Goal: Task Accomplishment & Management: Complete application form

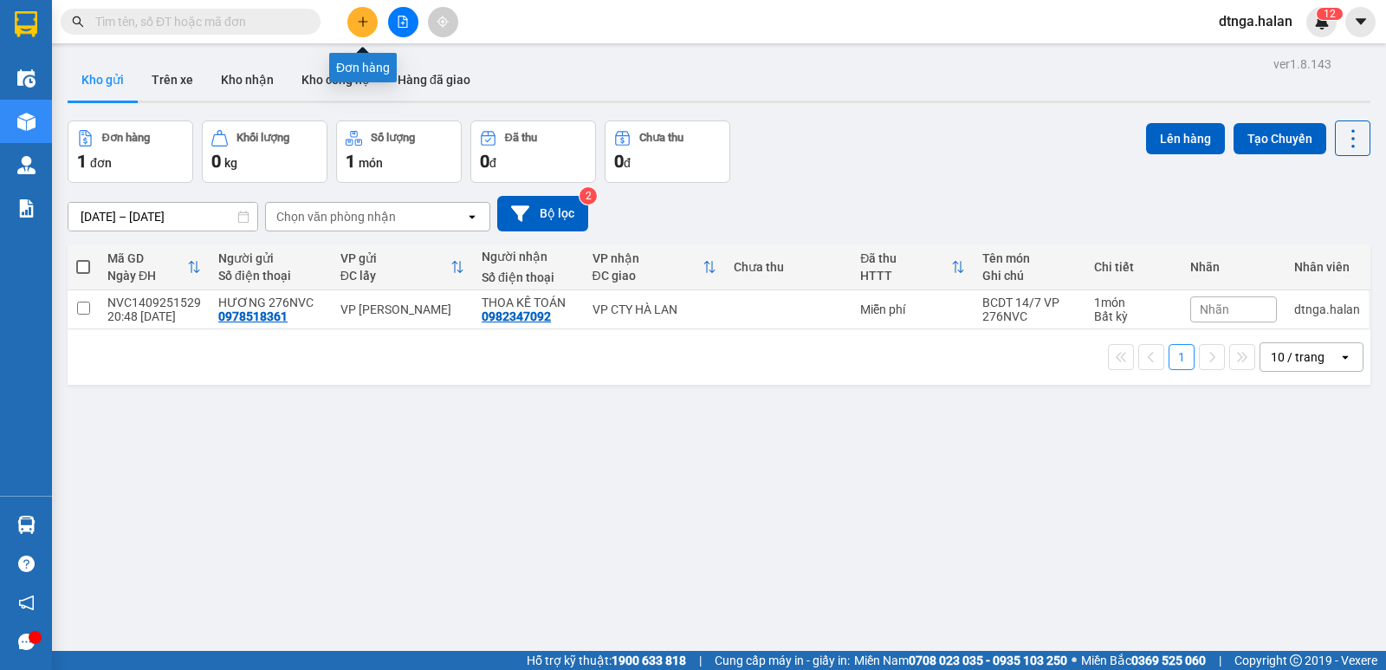
click at [374, 29] on button at bounding box center [362, 22] width 30 height 30
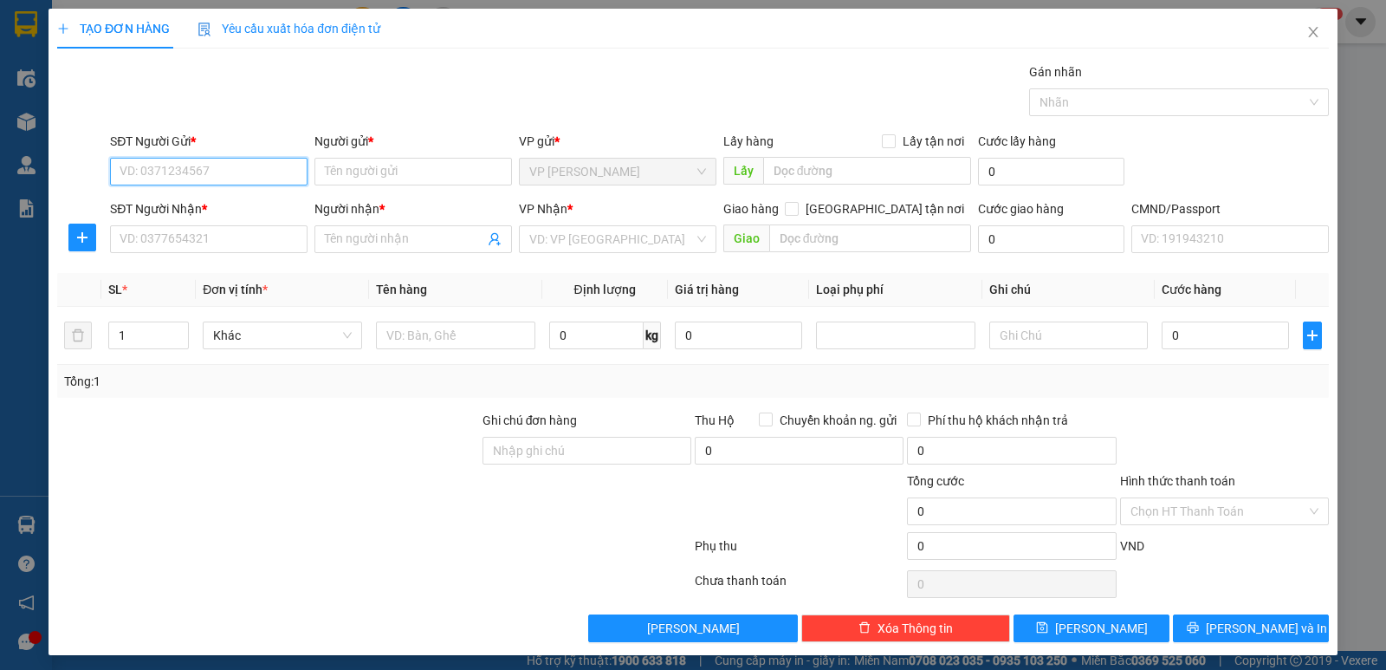
click at [250, 184] on input "SĐT Người Gửi *" at bounding box center [208, 172] width 197 height 28
type input "0986908170"
click at [222, 203] on div "0986908170 - DUNG" at bounding box center [207, 206] width 175 height 19
type input "DUNG"
type input "0986908170"
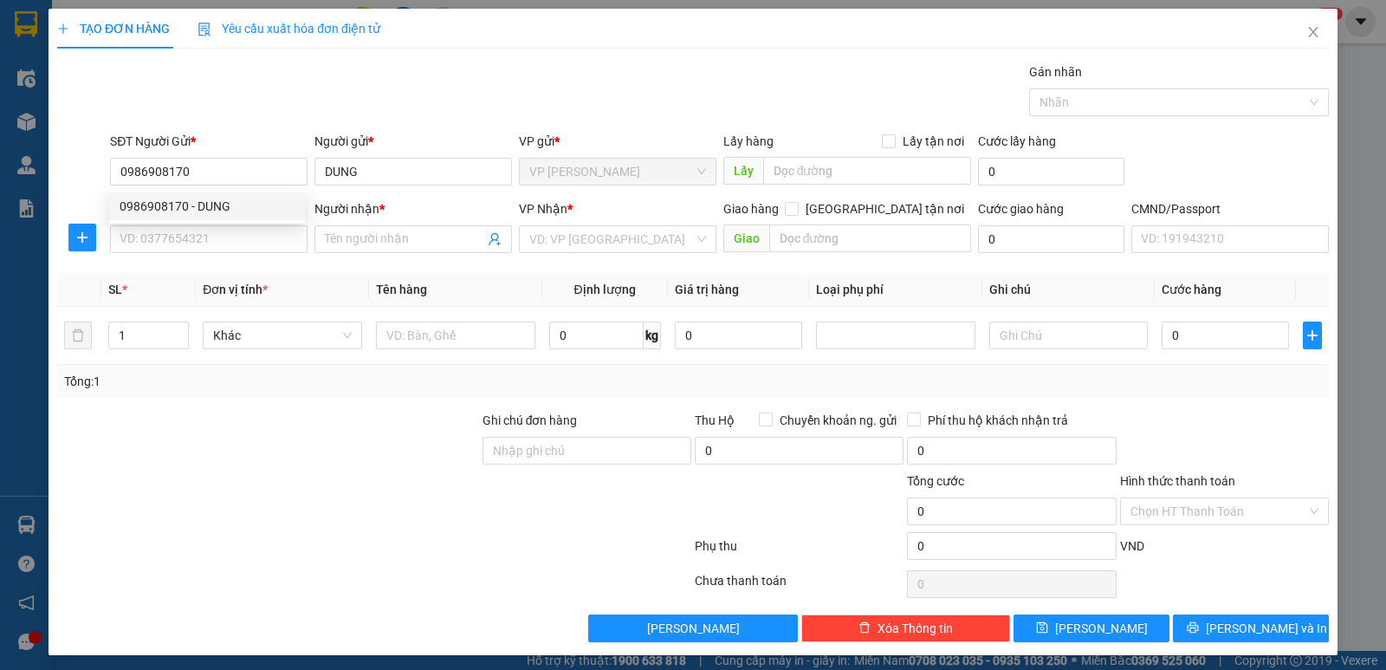
click at [224, 220] on div "SĐT Người Nhận *" at bounding box center [208, 212] width 197 height 26
click at [228, 228] on input "SĐT Người Nhận *" at bounding box center [208, 239] width 197 height 28
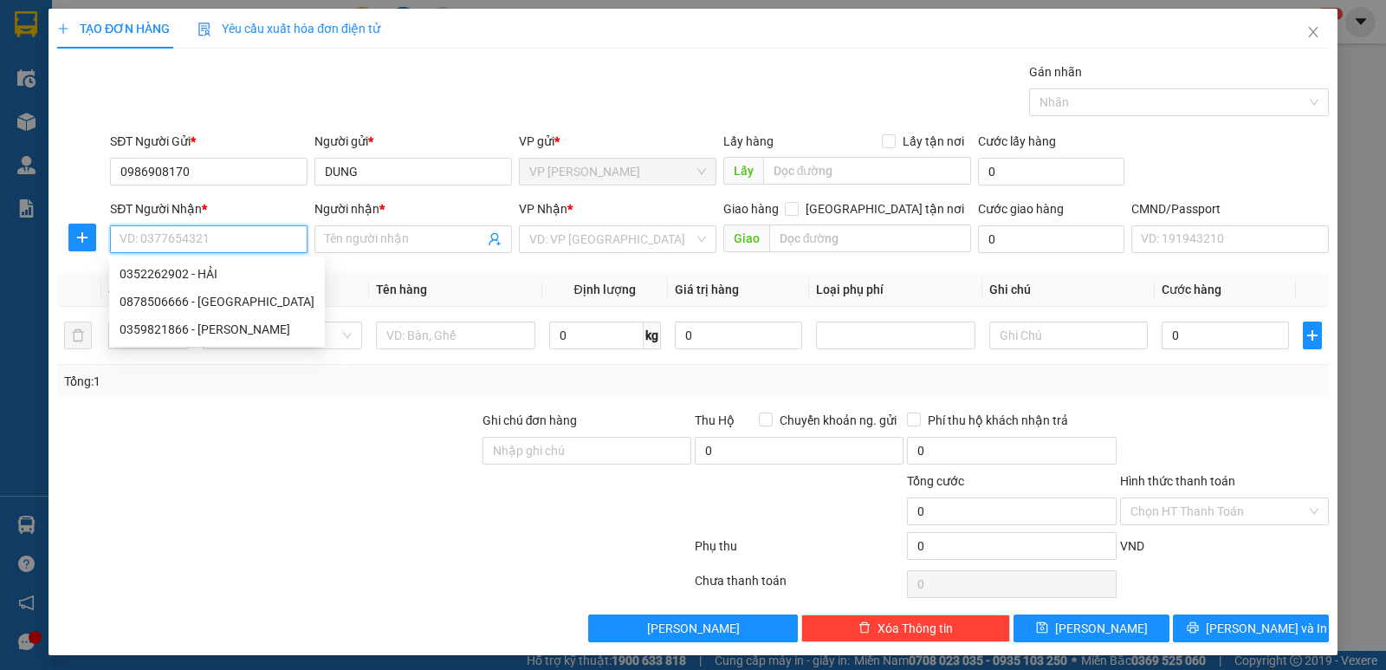
click at [223, 273] on div "0352262902 - HẢI" at bounding box center [217, 273] width 195 height 19
type input "0352262902"
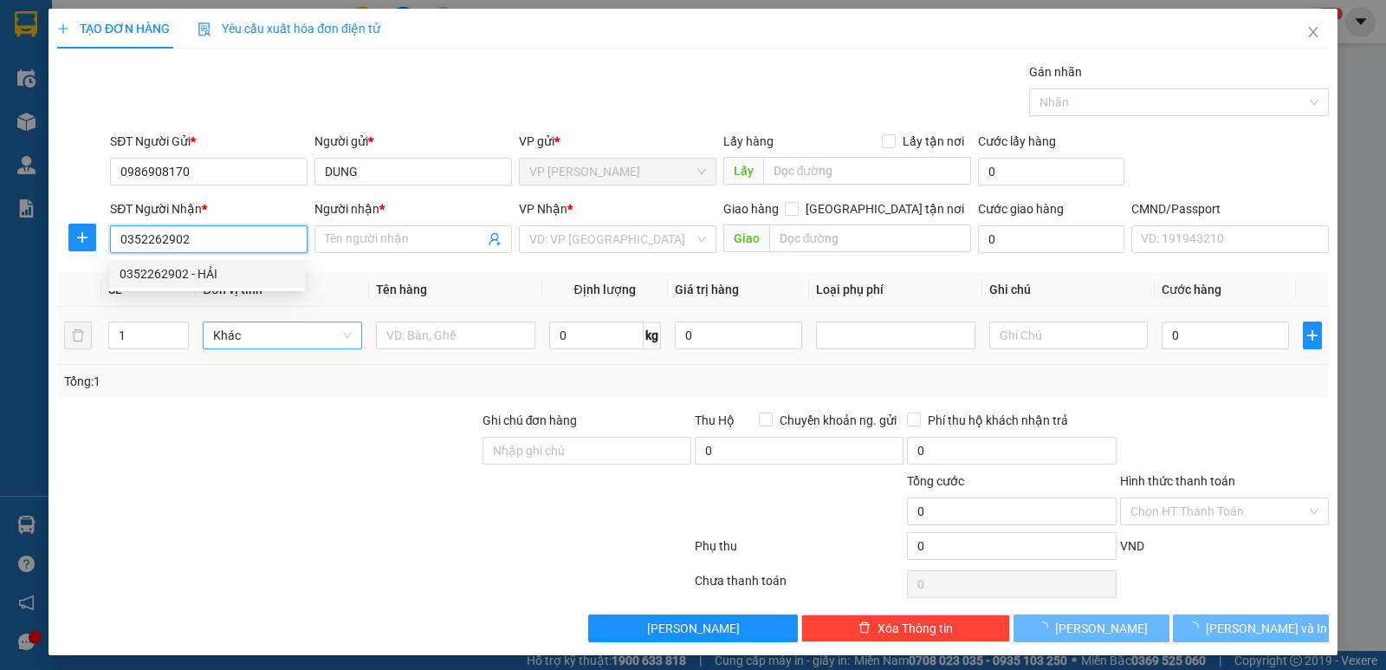
type input "HẢI"
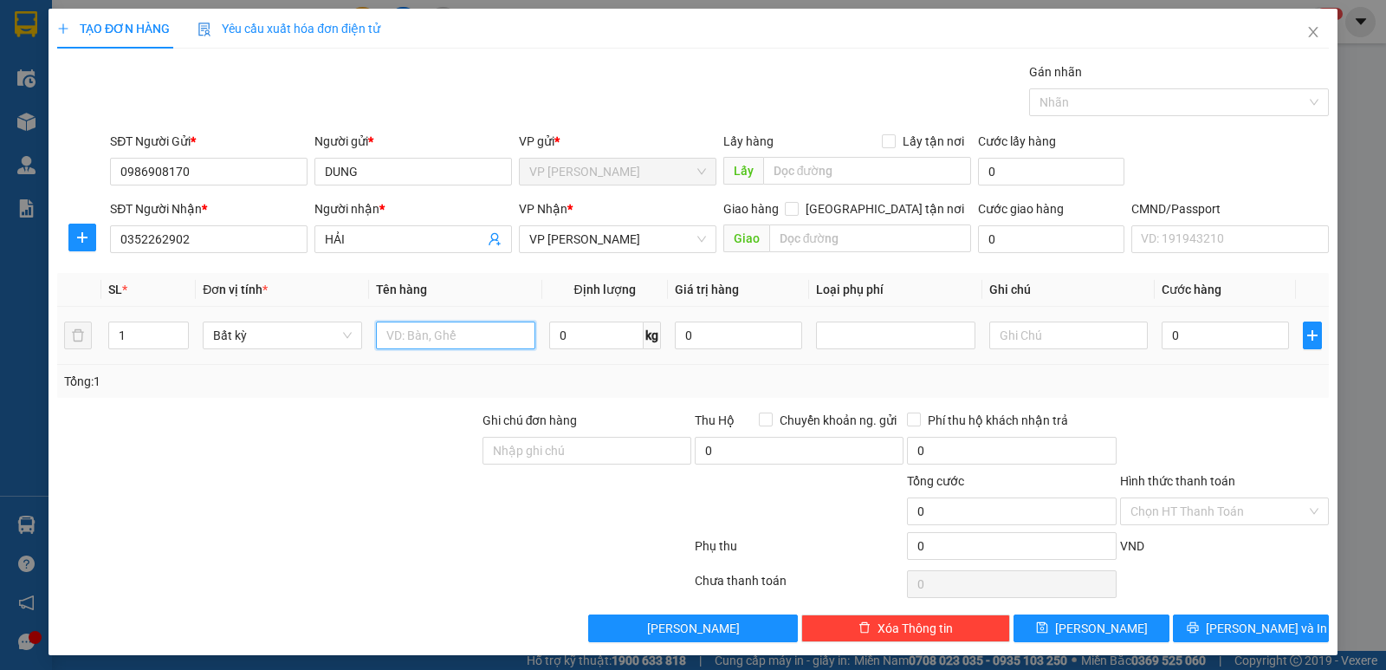
click at [411, 345] on input "text" at bounding box center [455, 335] width 159 height 28
type input "thùng lk"
click at [587, 327] on input "0" at bounding box center [596, 335] width 94 height 28
type input "13"
click at [1203, 325] on input "0" at bounding box center [1224, 335] width 127 height 28
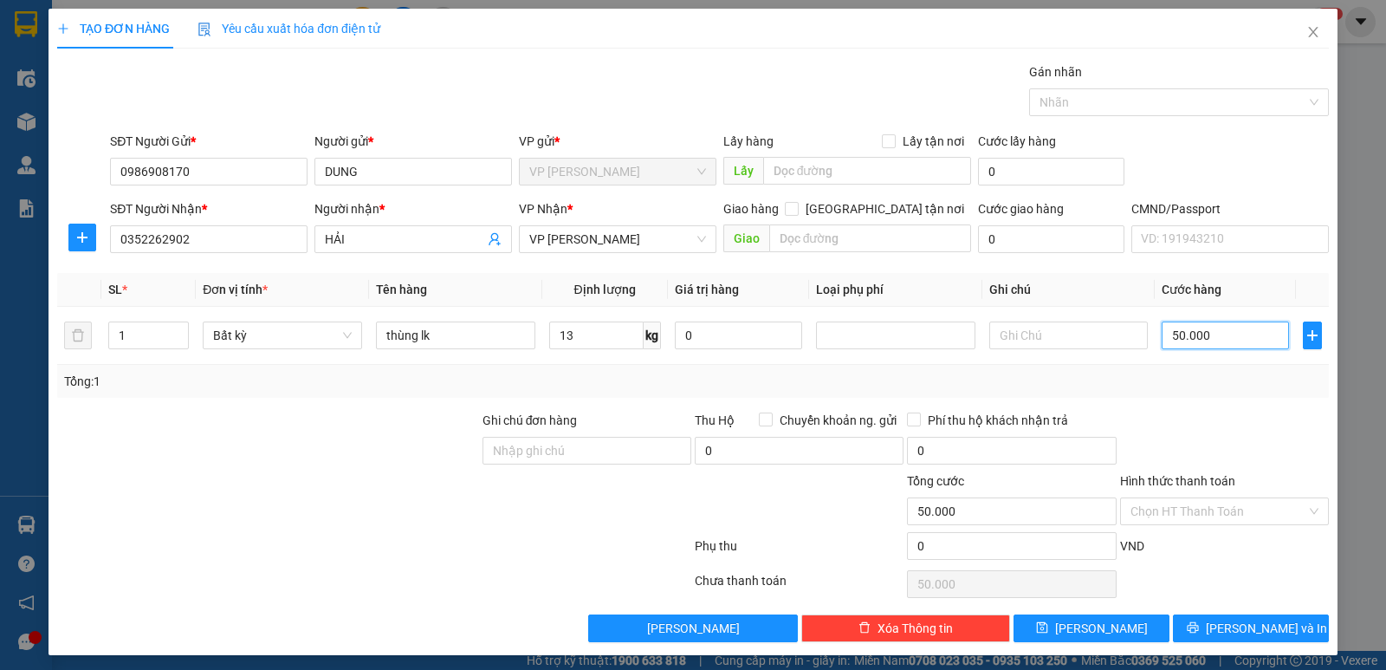
type input "50.000"
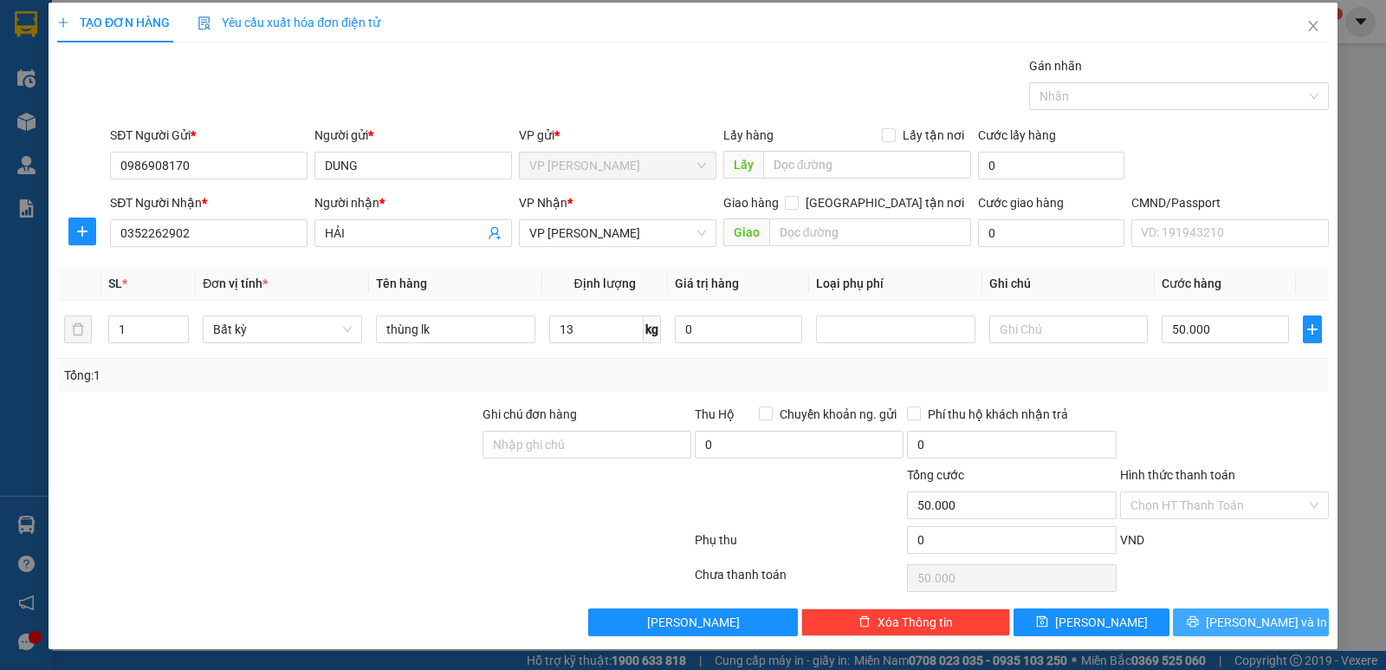
click at [1268, 619] on span "Lưu và In" at bounding box center [1266, 621] width 121 height 19
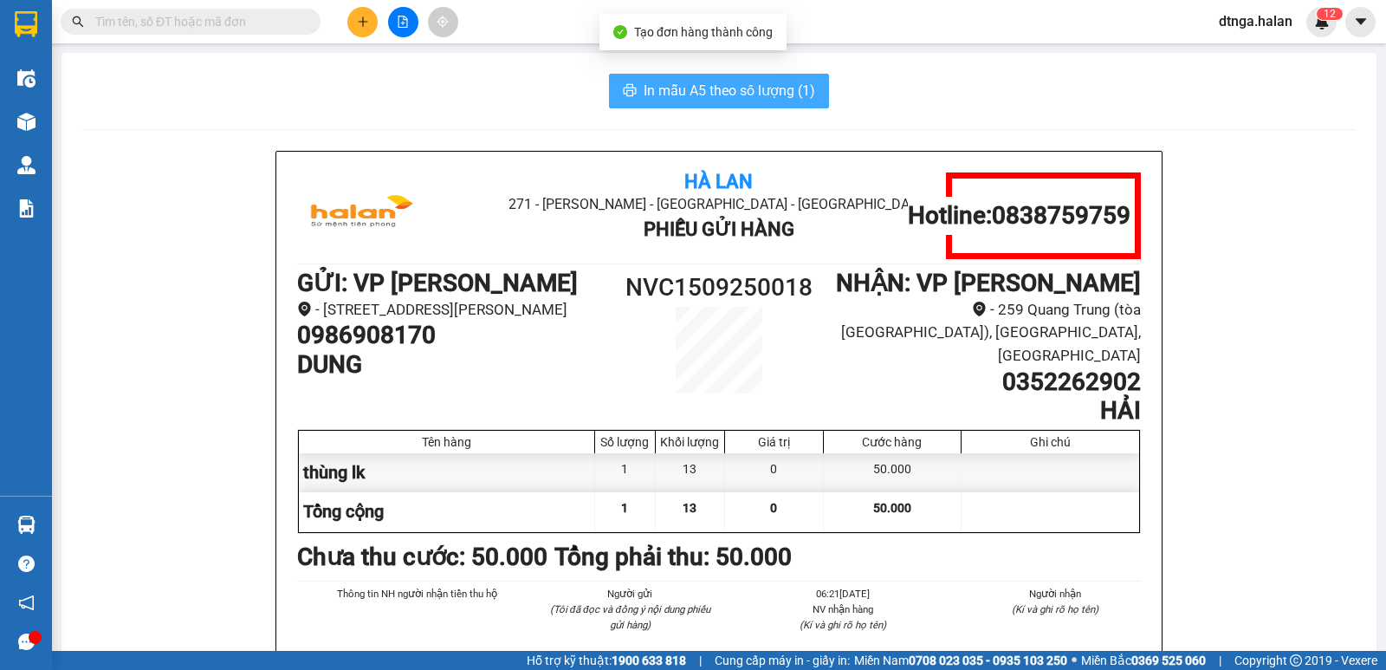
click at [726, 89] on span "In mẫu A5 theo số lượng (1)" at bounding box center [729, 91] width 171 height 22
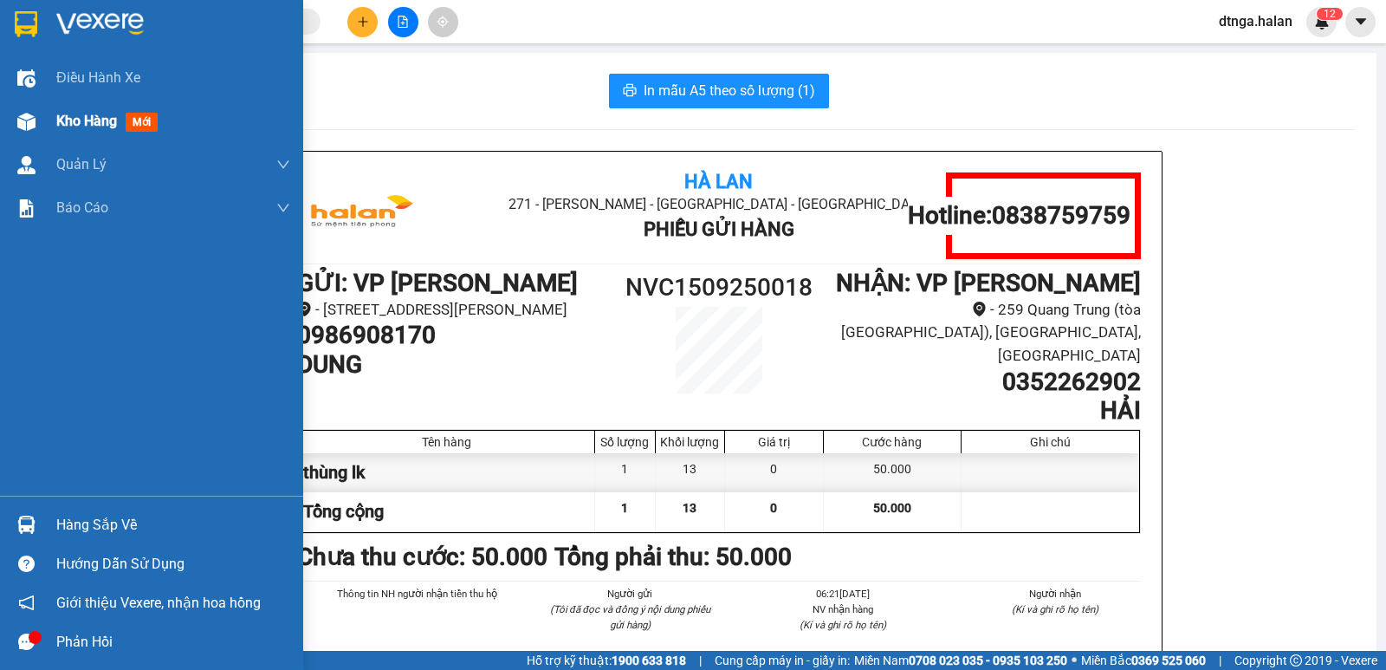
click at [6, 118] on div "Kho hàng mới" at bounding box center [151, 121] width 303 height 43
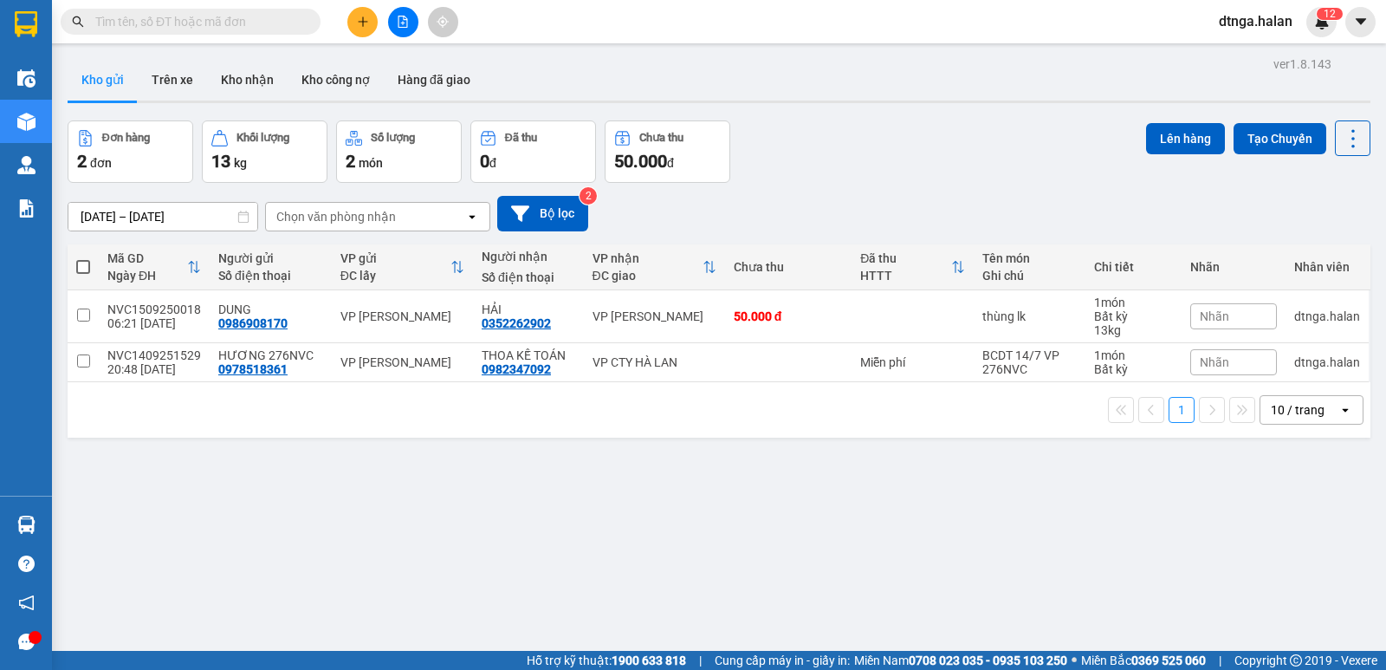
click at [947, 185] on div "02/08/2025 – 15/09/2025 Press the down arrow key to interact with the calendar …" at bounding box center [719, 213] width 1303 height 61
click at [1313, 418] on div "10 / trang" at bounding box center [1299, 410] width 78 height 28
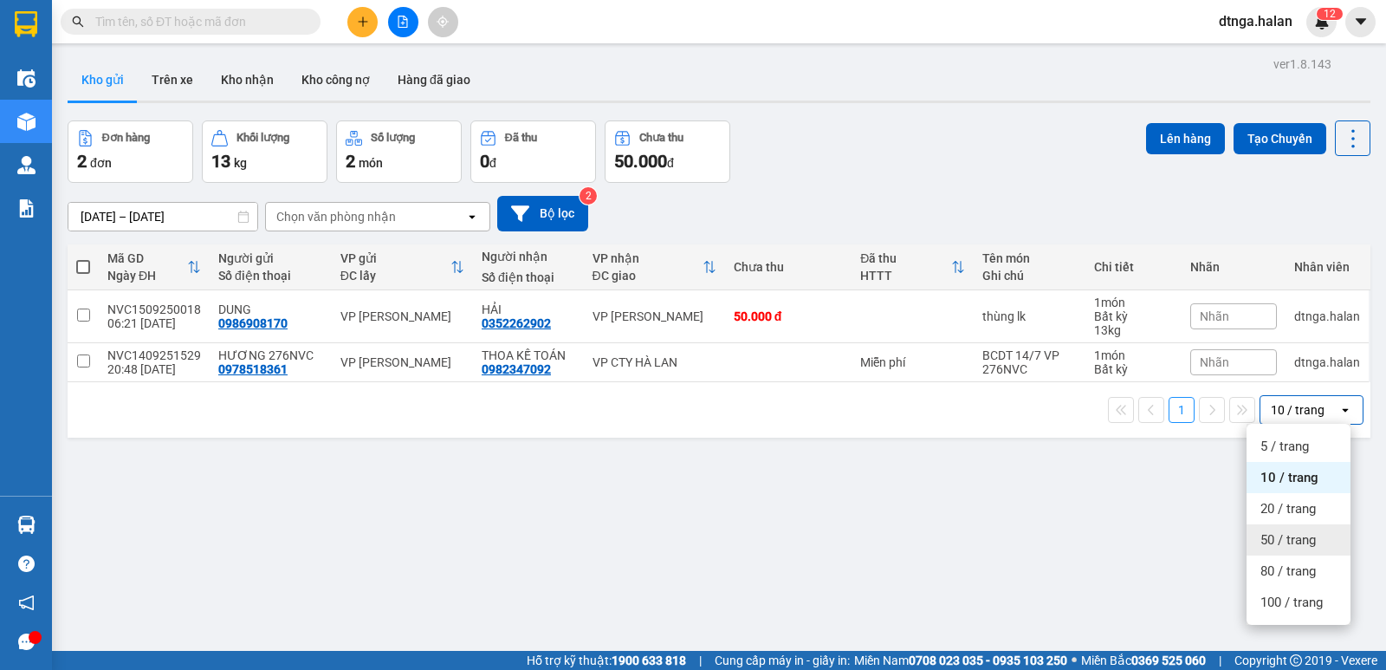
click at [1300, 531] on span "50 / trang" at bounding box center [1287, 539] width 55 height 17
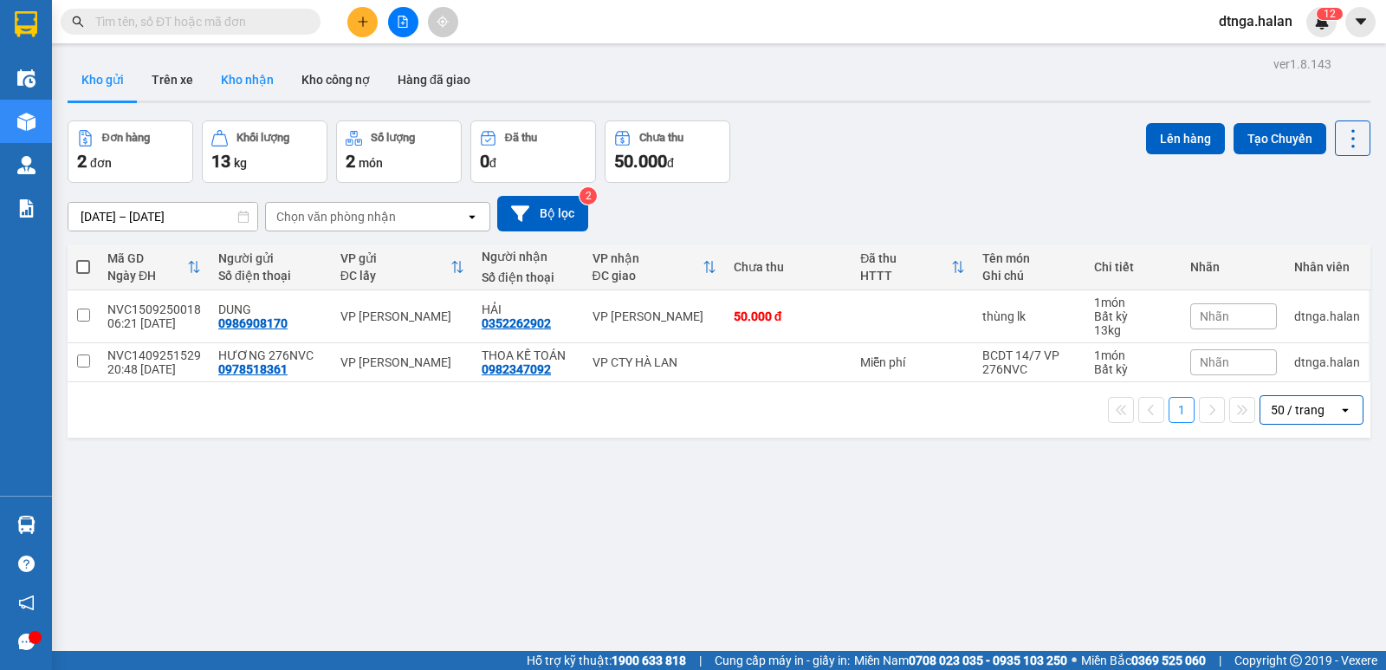
click at [249, 96] on button "Kho nhận" at bounding box center [247, 80] width 81 height 42
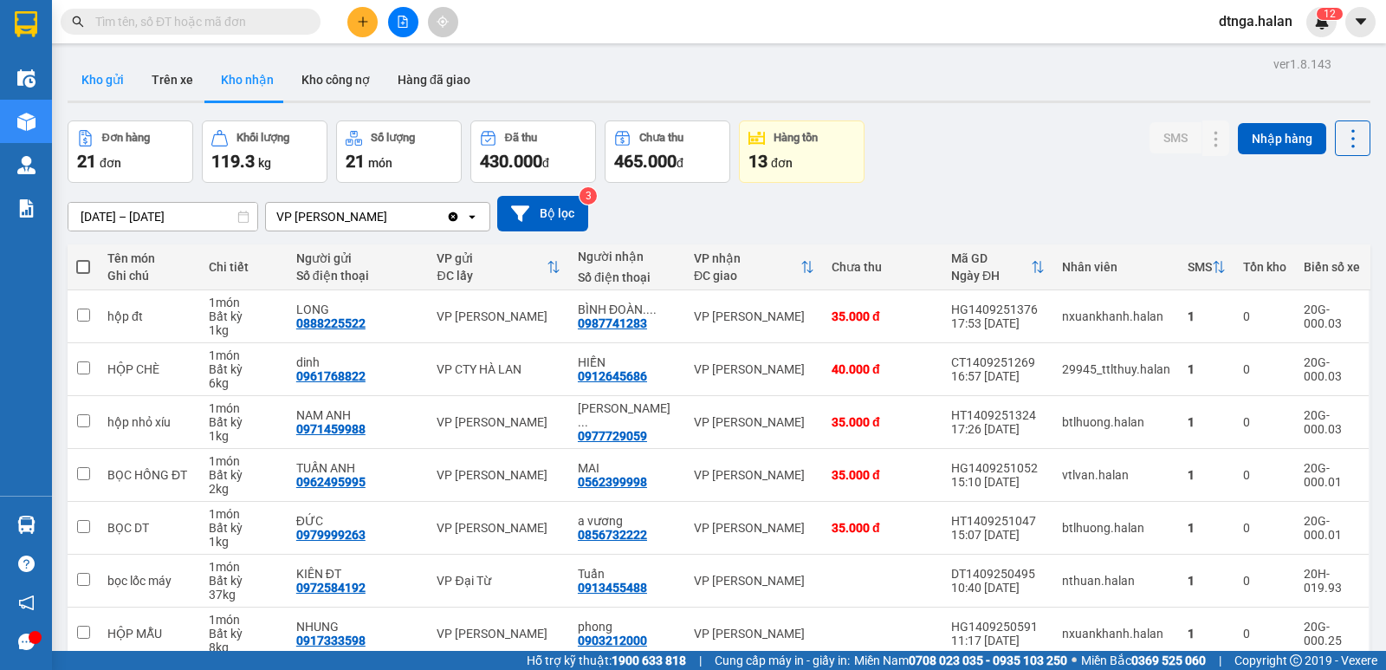
click at [126, 80] on button "Kho gửi" at bounding box center [103, 80] width 70 height 42
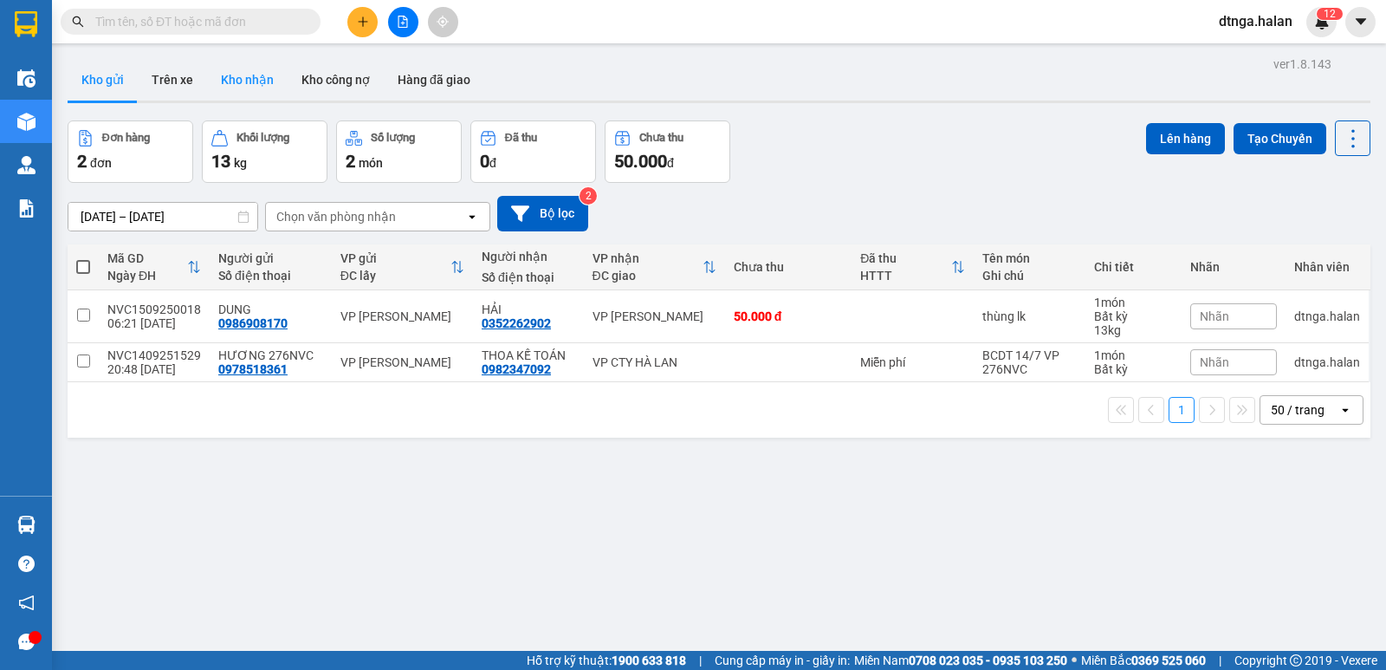
click at [276, 83] on button "Kho nhận" at bounding box center [247, 80] width 81 height 42
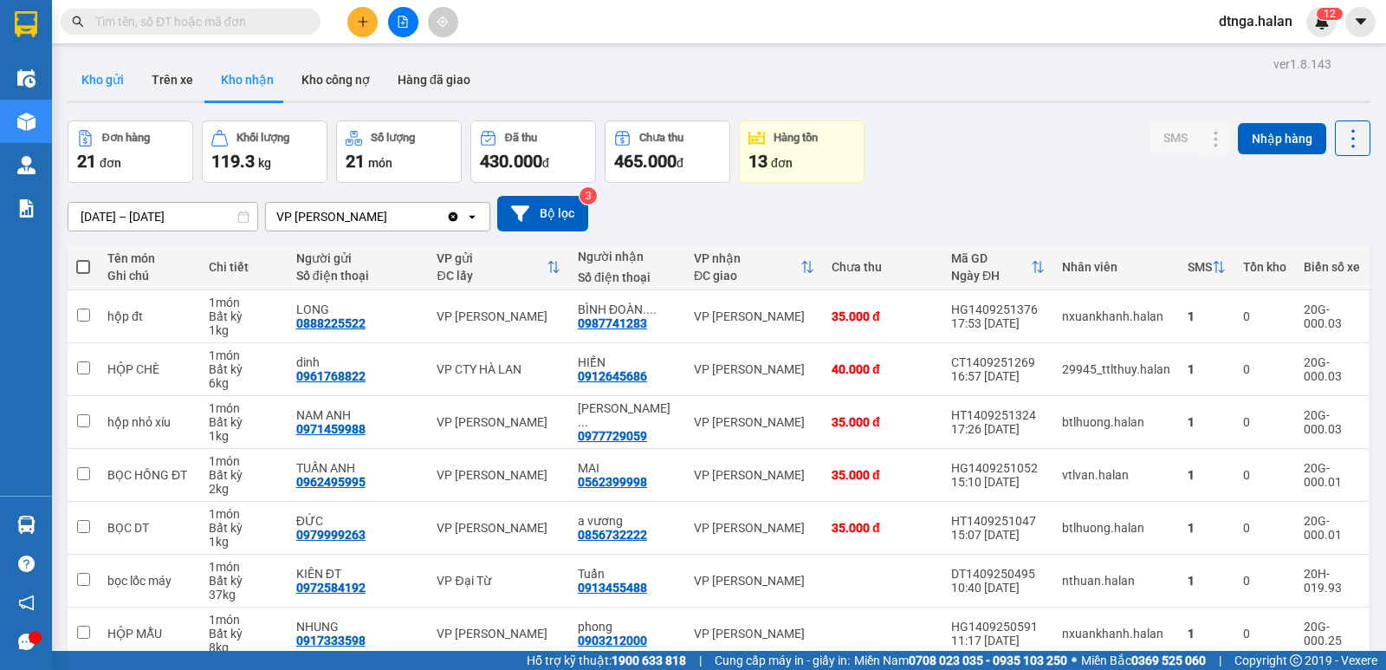
click at [95, 99] on button "Kho gửi" at bounding box center [103, 80] width 70 height 42
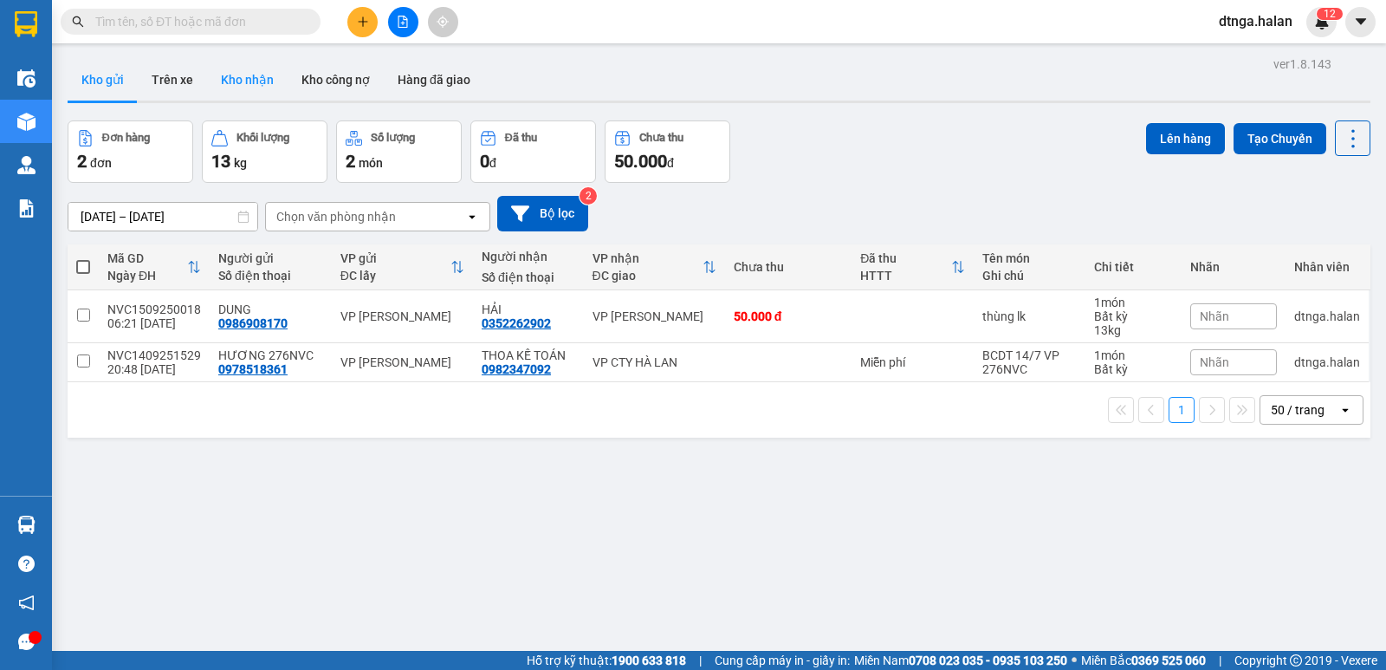
click at [261, 67] on button "Kho nhận" at bounding box center [247, 80] width 81 height 42
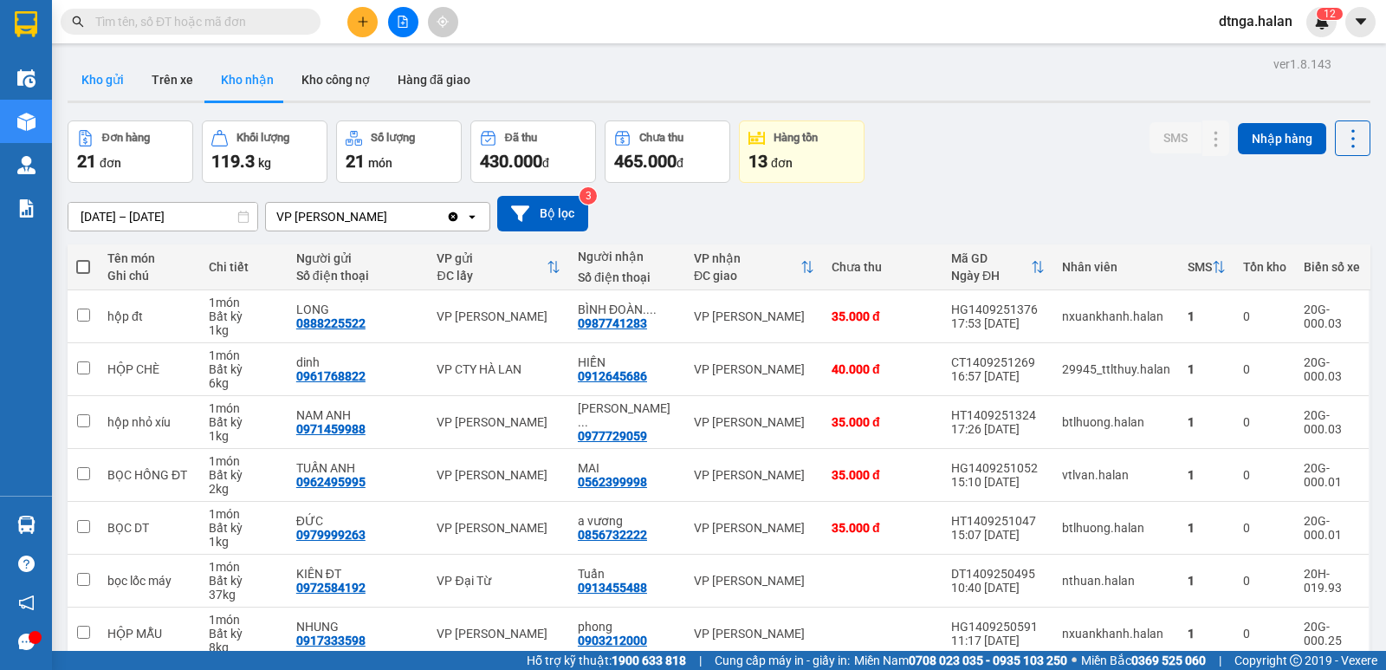
click at [108, 76] on button "Kho gửi" at bounding box center [103, 80] width 70 height 42
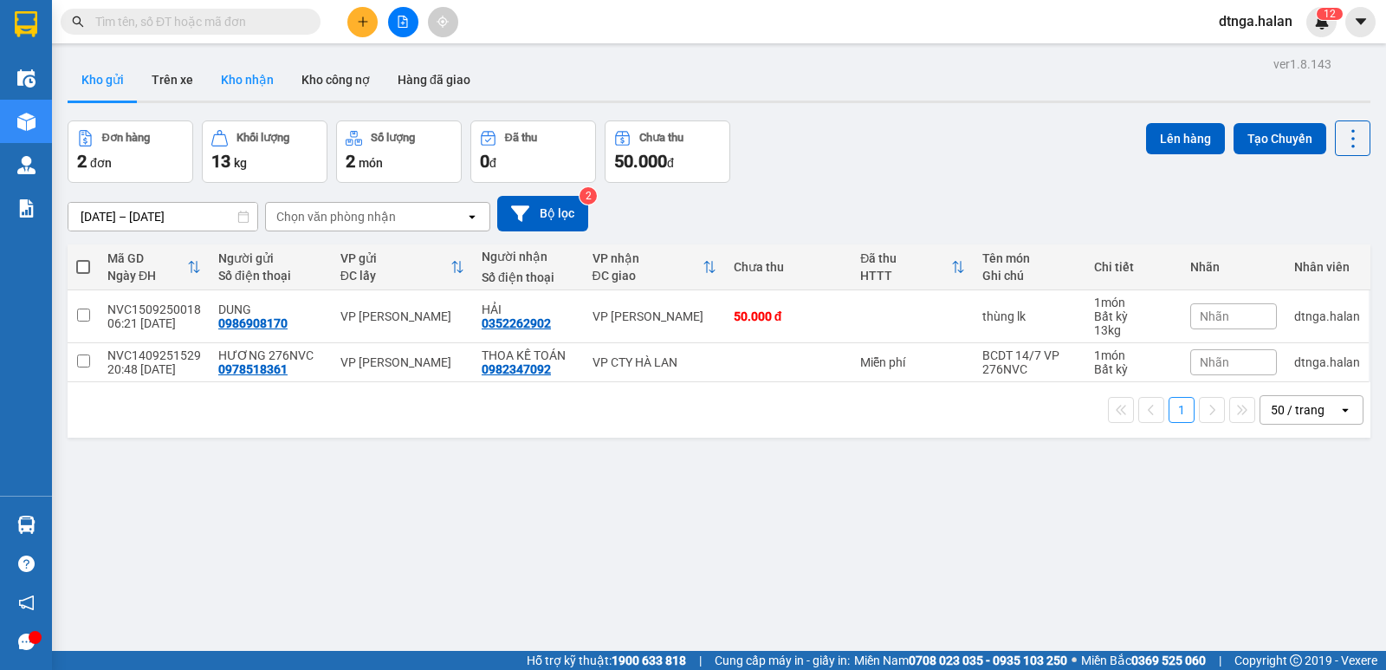
click at [236, 87] on button "Kho nhận" at bounding box center [247, 80] width 81 height 42
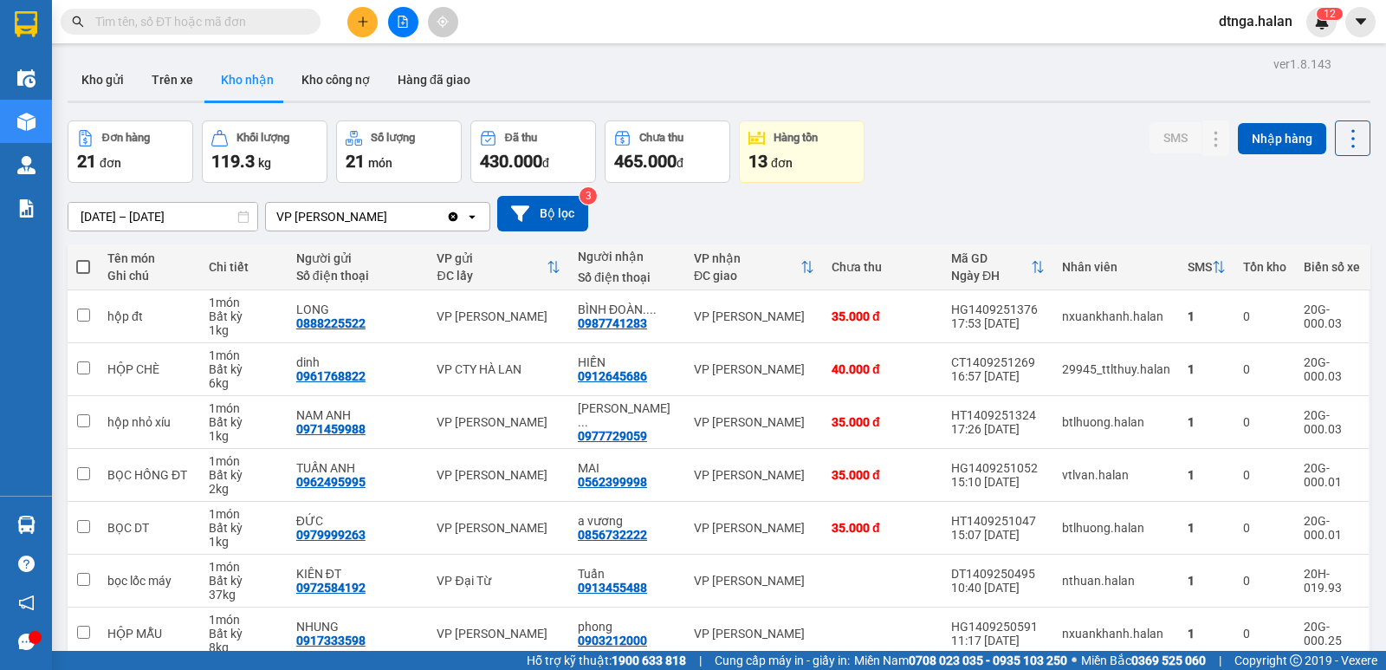
click at [98, 103] on div "Kho gửi Trên xe Kho nhận Kho công nợ Hàng đã giao" at bounding box center [719, 82] width 1303 height 46
click at [111, 70] on button "Kho gửi" at bounding box center [103, 80] width 70 height 42
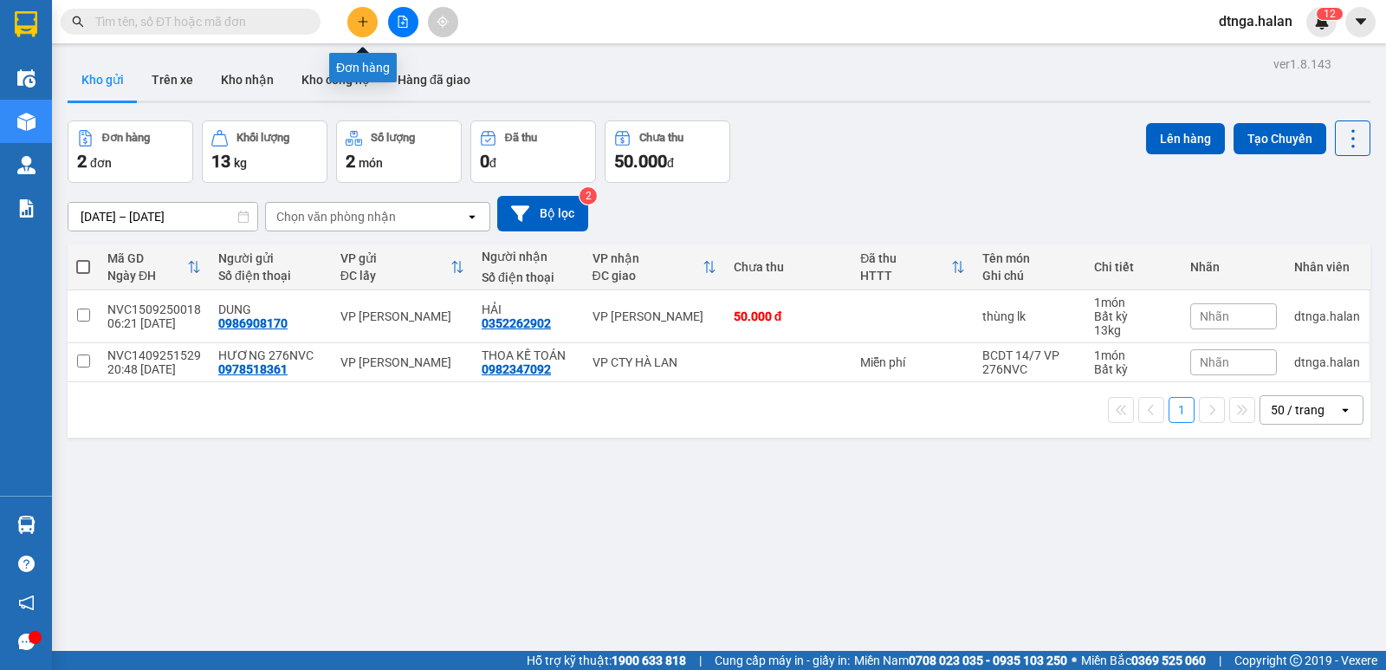
click at [374, 29] on button at bounding box center [362, 22] width 30 height 30
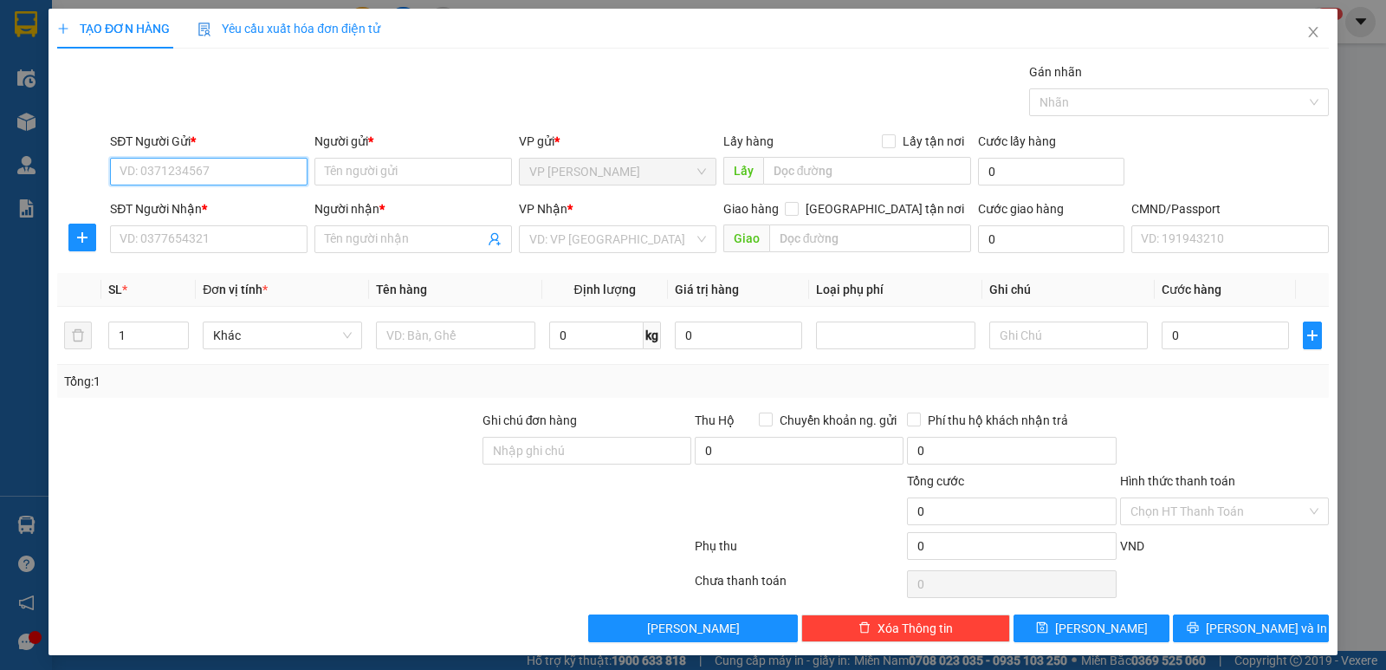
click at [250, 167] on input "SĐT Người Gửi *" at bounding box center [208, 172] width 197 height 28
click at [566, 316] on td "0 kg" at bounding box center [605, 336] width 126 height 58
click at [588, 340] on input "0" at bounding box center [596, 335] width 94 height 28
type input "31"
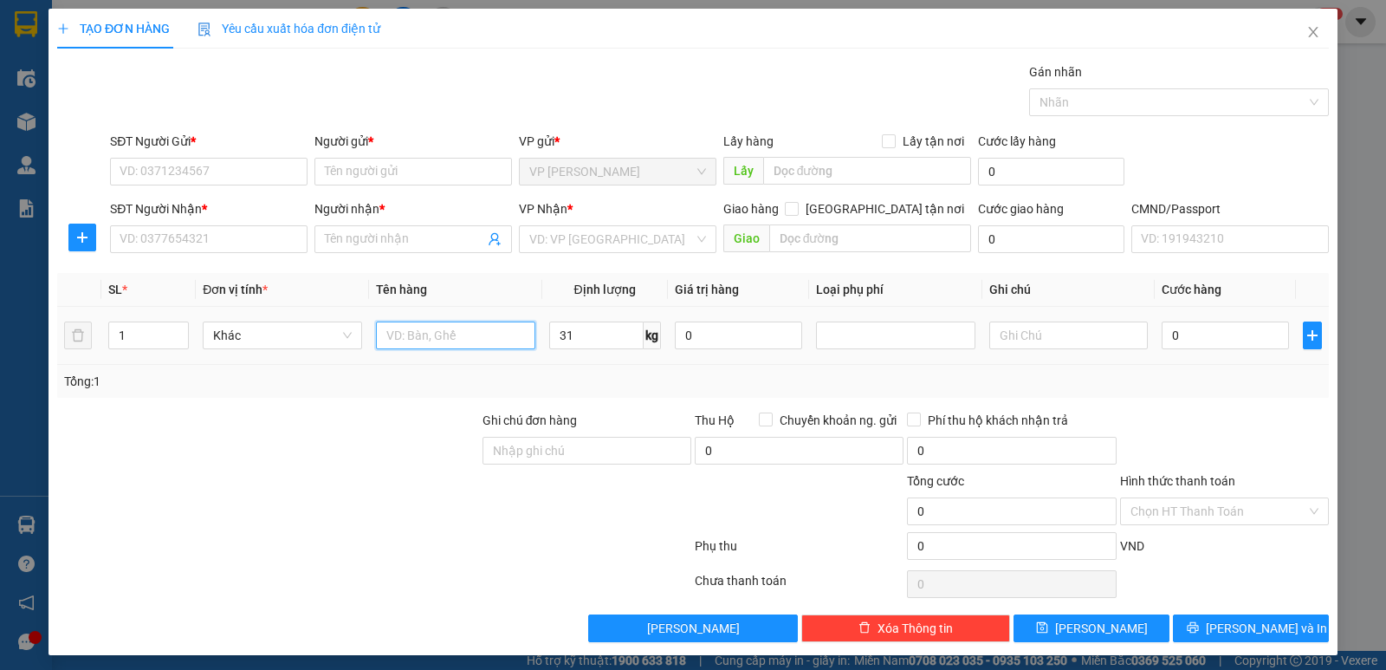
click at [524, 348] on input "text" at bounding box center [455, 335] width 159 height 28
type input "XỐP HẢI SẢN"
click at [284, 155] on div "SĐT Người Gửi *" at bounding box center [208, 145] width 197 height 26
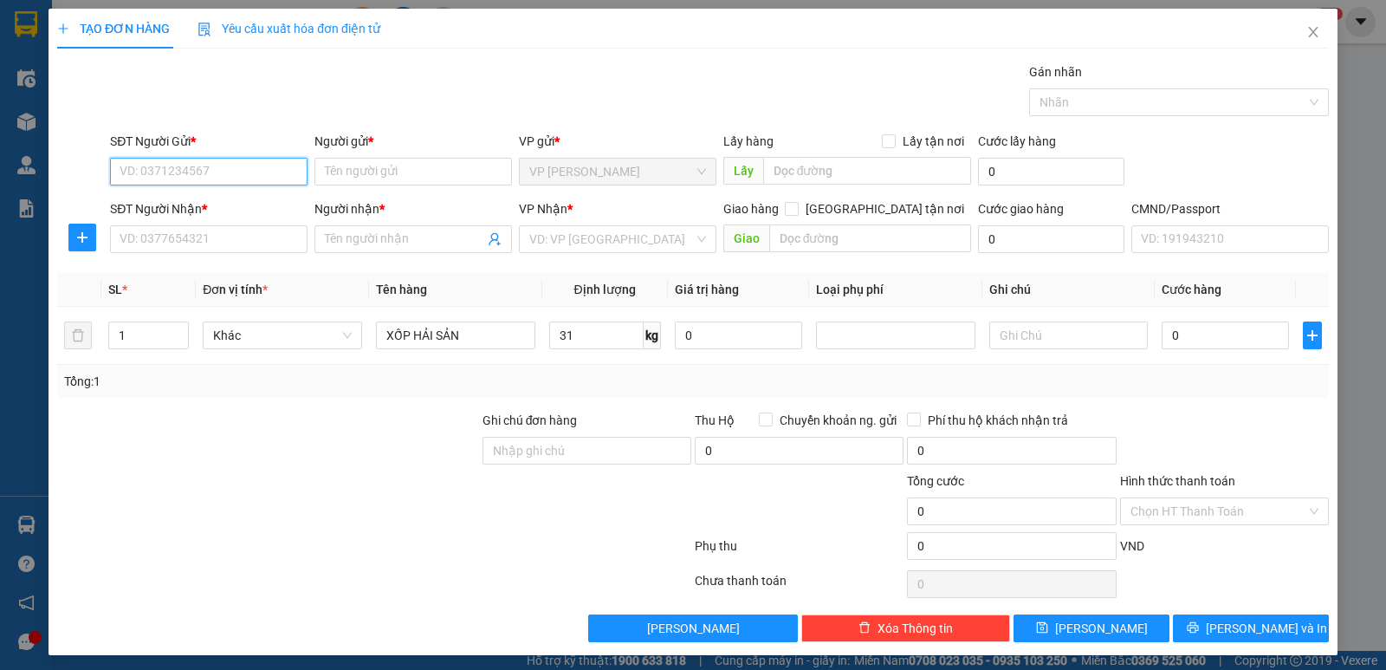
click at [281, 160] on input "SĐT Người Gửi *" at bounding box center [208, 172] width 197 height 28
drag, startPoint x: 187, startPoint y: 197, endPoint x: 198, endPoint y: 240, distance: 43.9
click at [191, 216] on div "0987413000 - YẾN" at bounding box center [207, 206] width 196 height 28
type input "0987413000"
type input "YẾN"
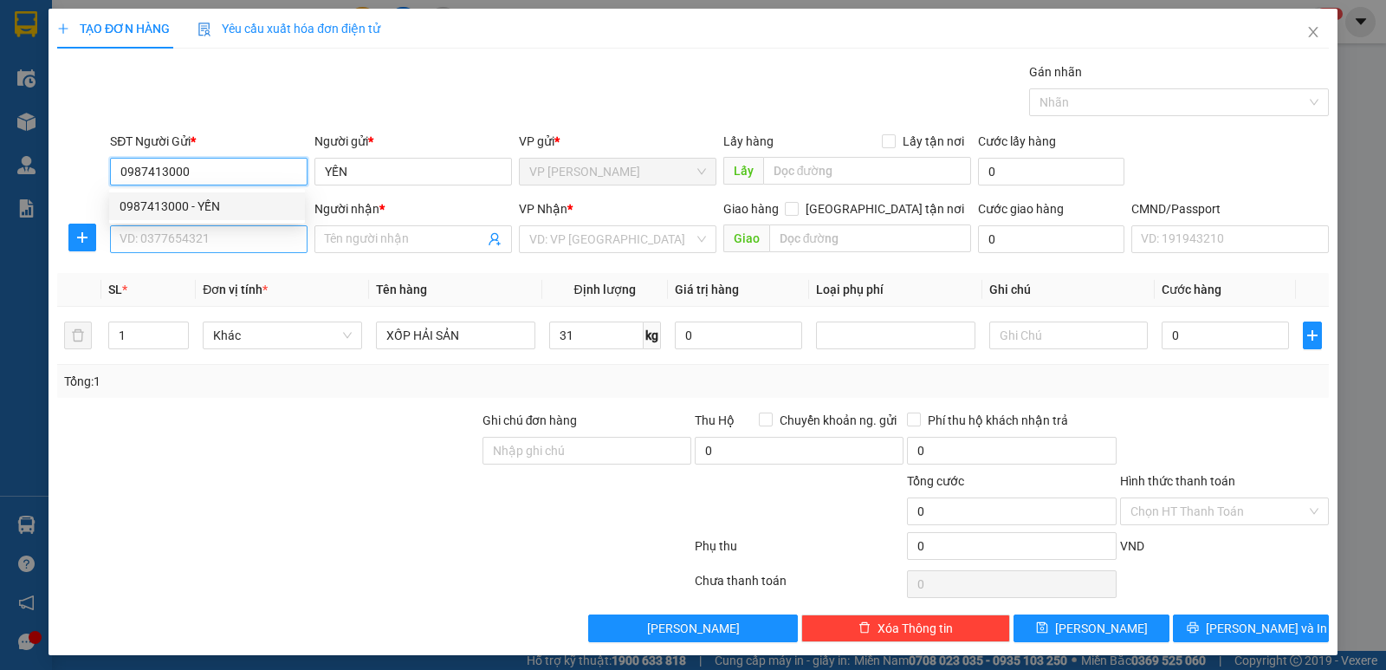
type input "0987413000"
drag, startPoint x: 201, startPoint y: 243, endPoint x: 204, endPoint y: 256, distance: 13.2
click at [203, 245] on input "SĐT Người Nhận *" at bounding box center [208, 239] width 197 height 28
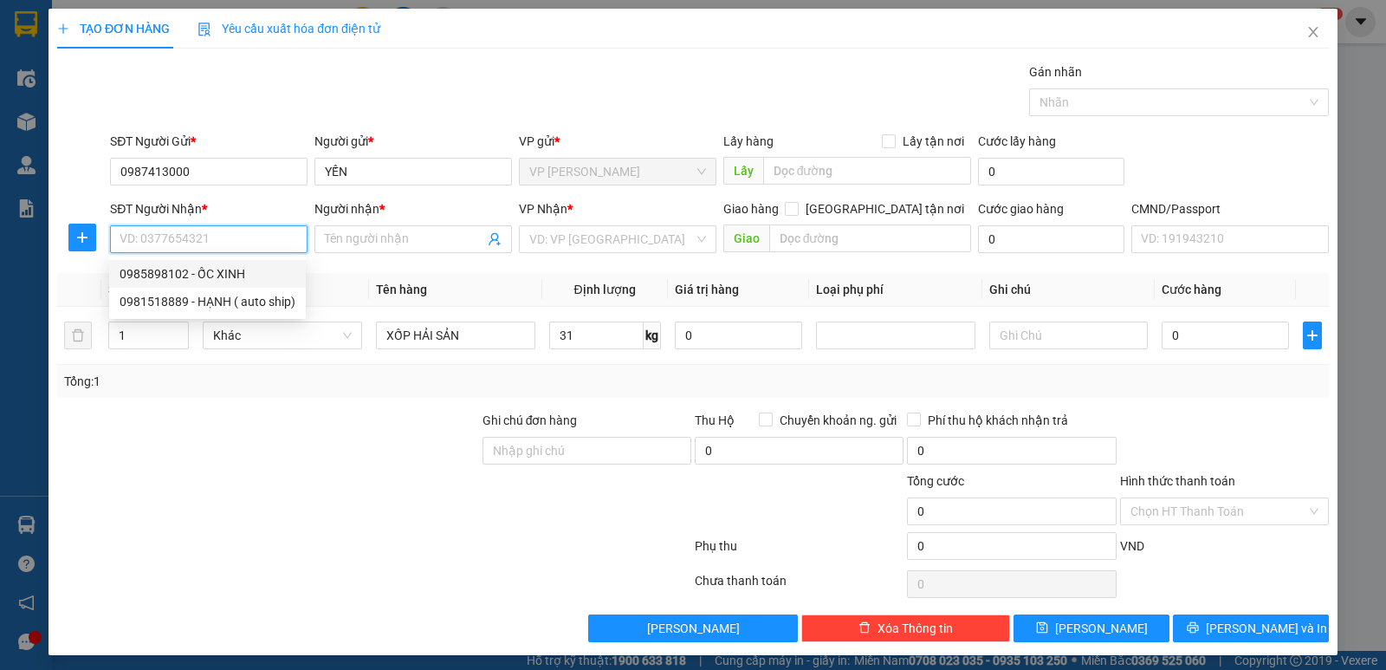
click at [197, 278] on div "0985898102 - ỐC XINH" at bounding box center [208, 273] width 176 height 19
type input "0985898102"
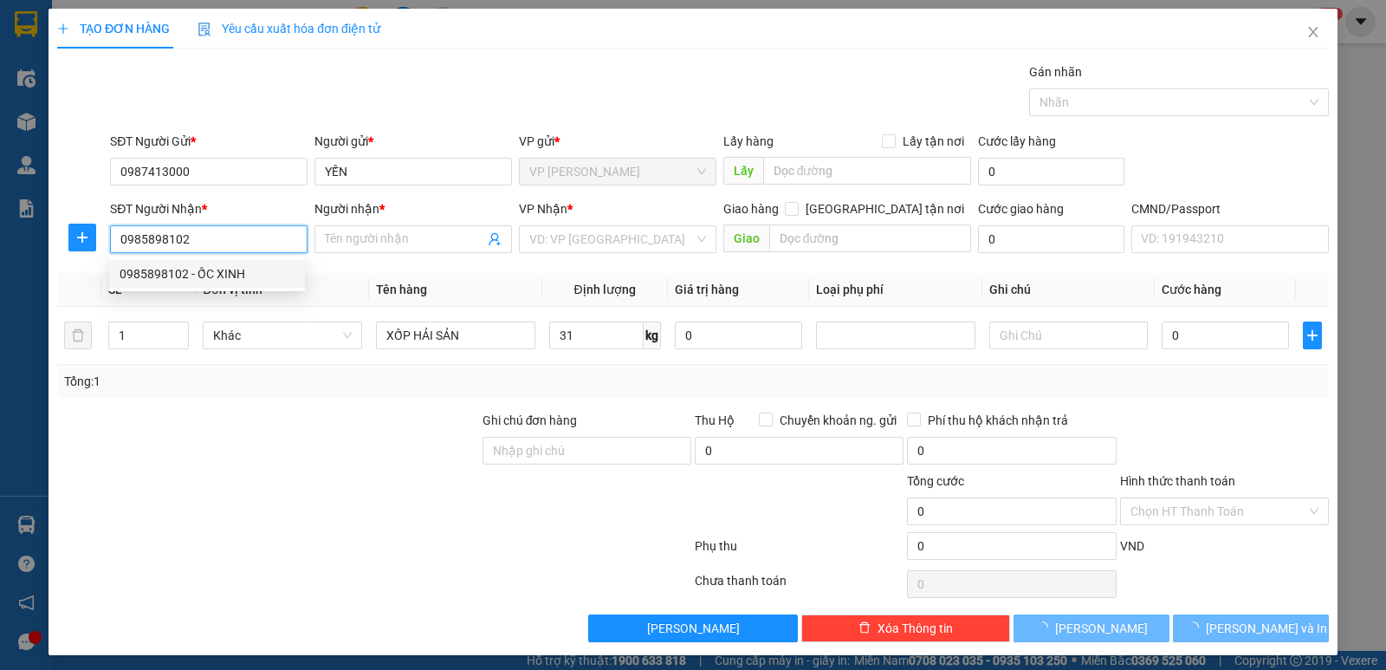
type input "ỐC XINH"
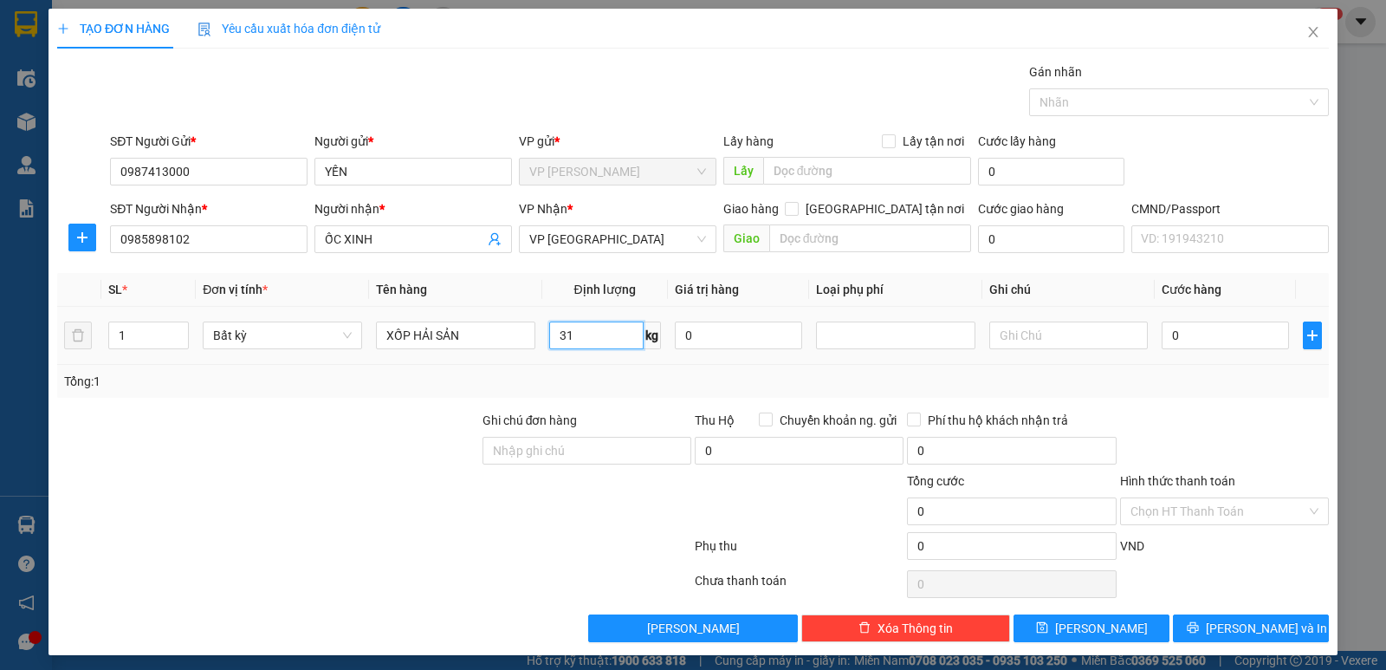
drag, startPoint x: 613, startPoint y: 326, endPoint x: 644, endPoint y: 340, distance: 34.5
click at [616, 325] on input "31" at bounding box center [596, 335] width 94 height 28
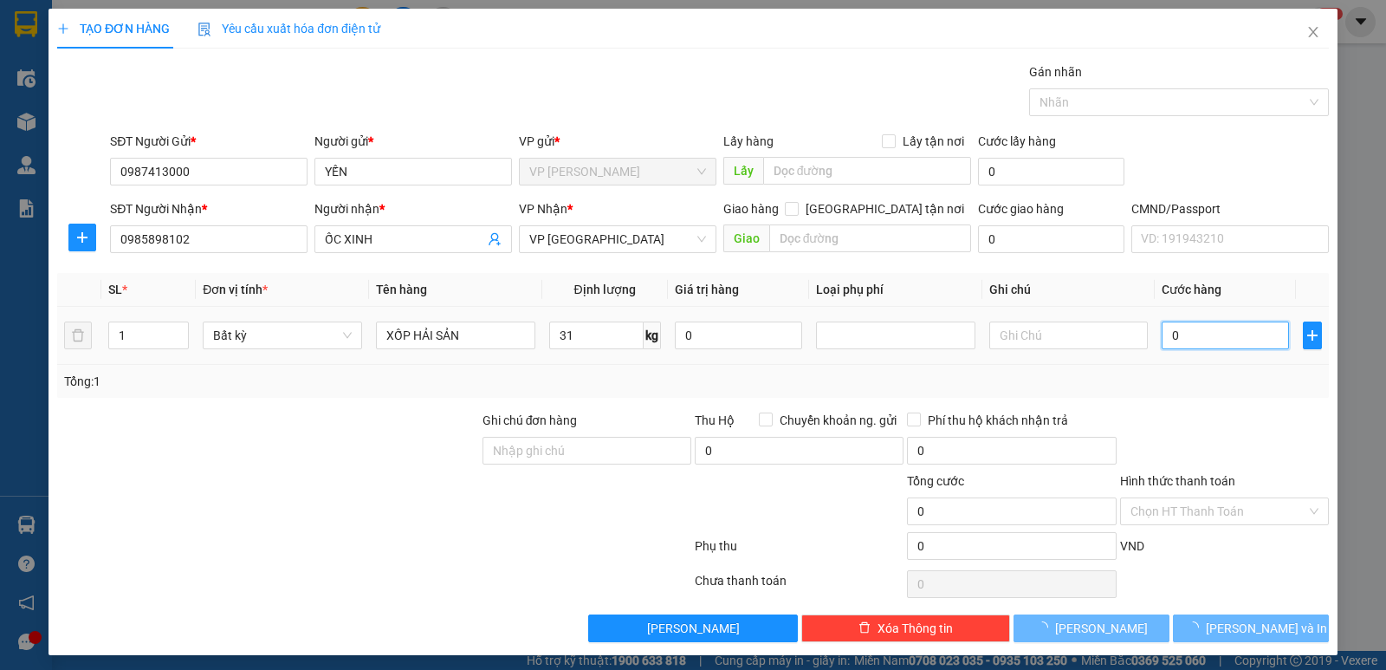
drag, startPoint x: 1184, startPoint y: 335, endPoint x: 1250, endPoint y: 396, distance: 89.5
click at [1181, 334] on input "0" at bounding box center [1224, 335] width 127 height 28
type input "75.000"
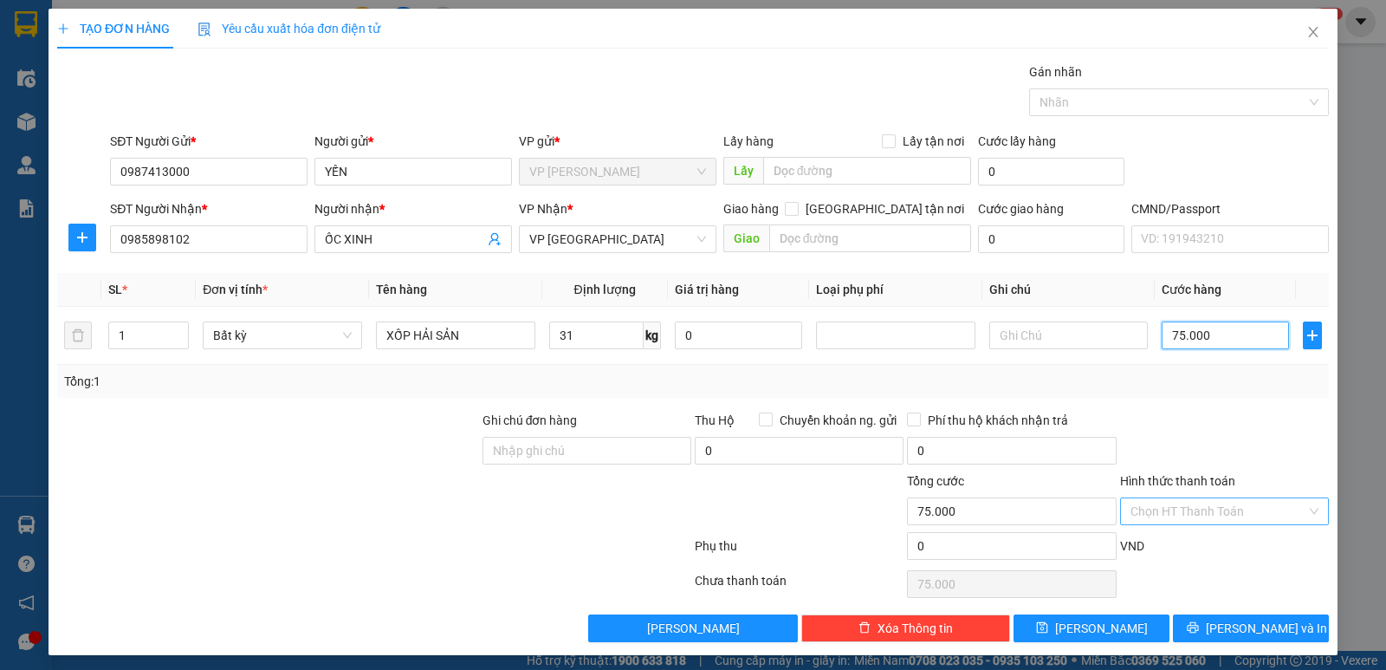
scroll to position [6, 0]
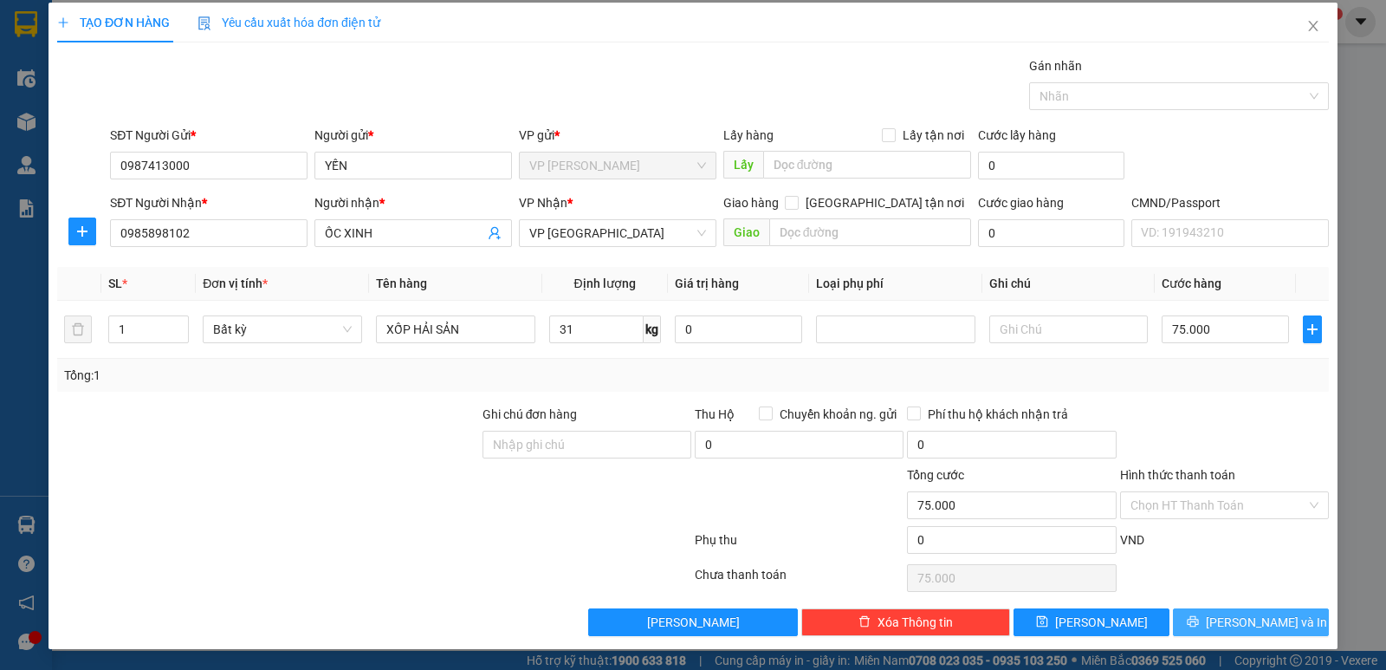
click at [1265, 612] on span "Lưu và In" at bounding box center [1266, 621] width 121 height 19
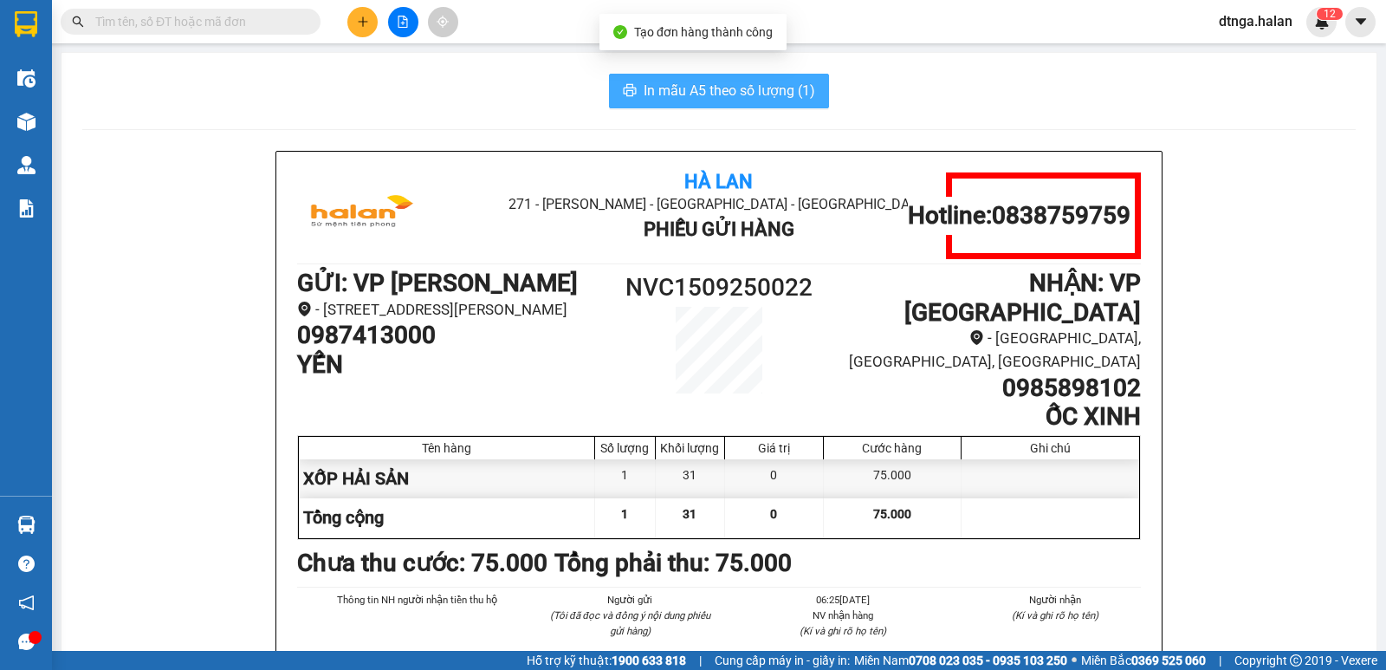
click at [649, 77] on button "In mẫu A5 theo số lượng (1)" at bounding box center [719, 91] width 220 height 35
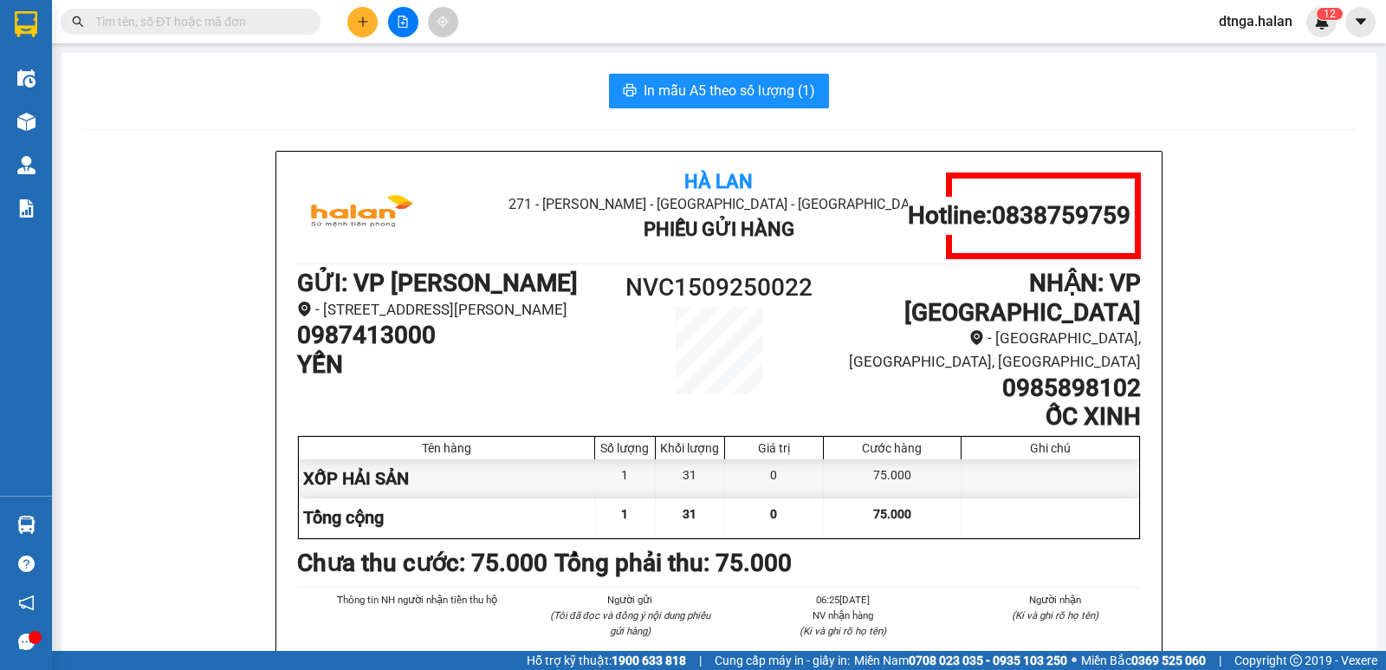
click at [973, 607] on li "(Kí và ghi rõ họ tên)" at bounding box center [1055, 615] width 171 height 16
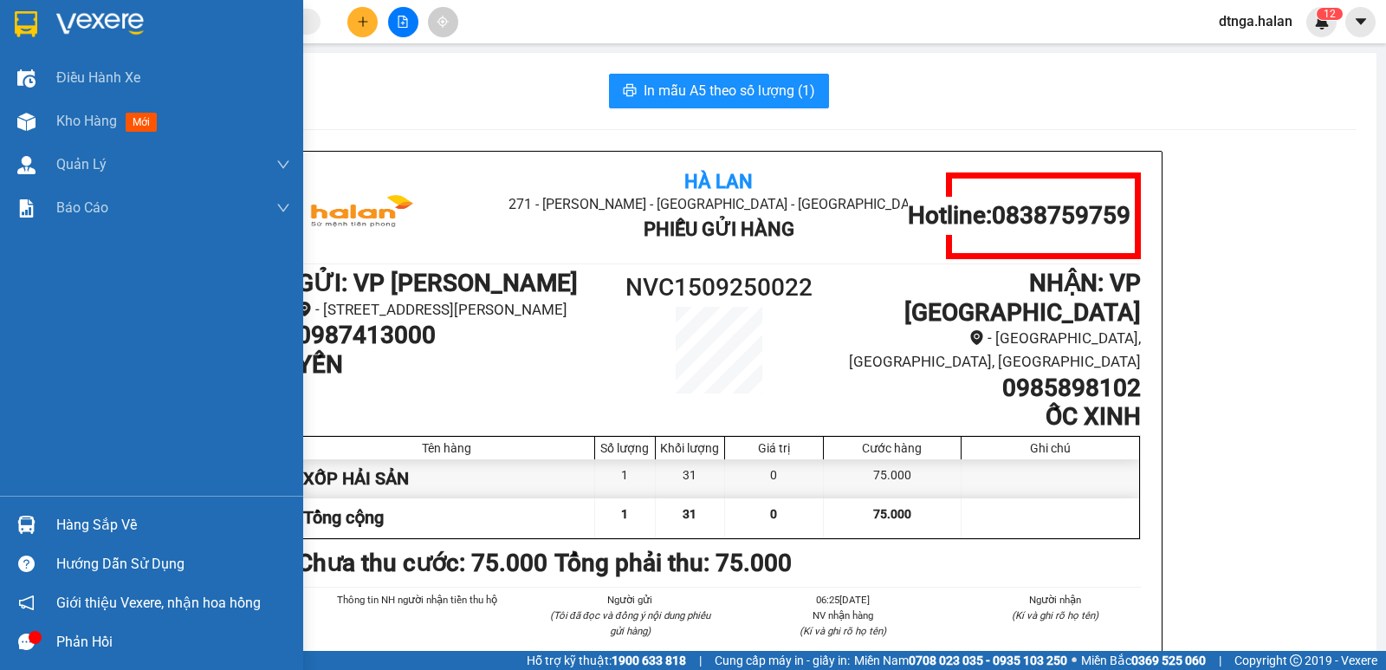
click at [0, 522] on div "Hàng sắp về" at bounding box center [151, 524] width 303 height 39
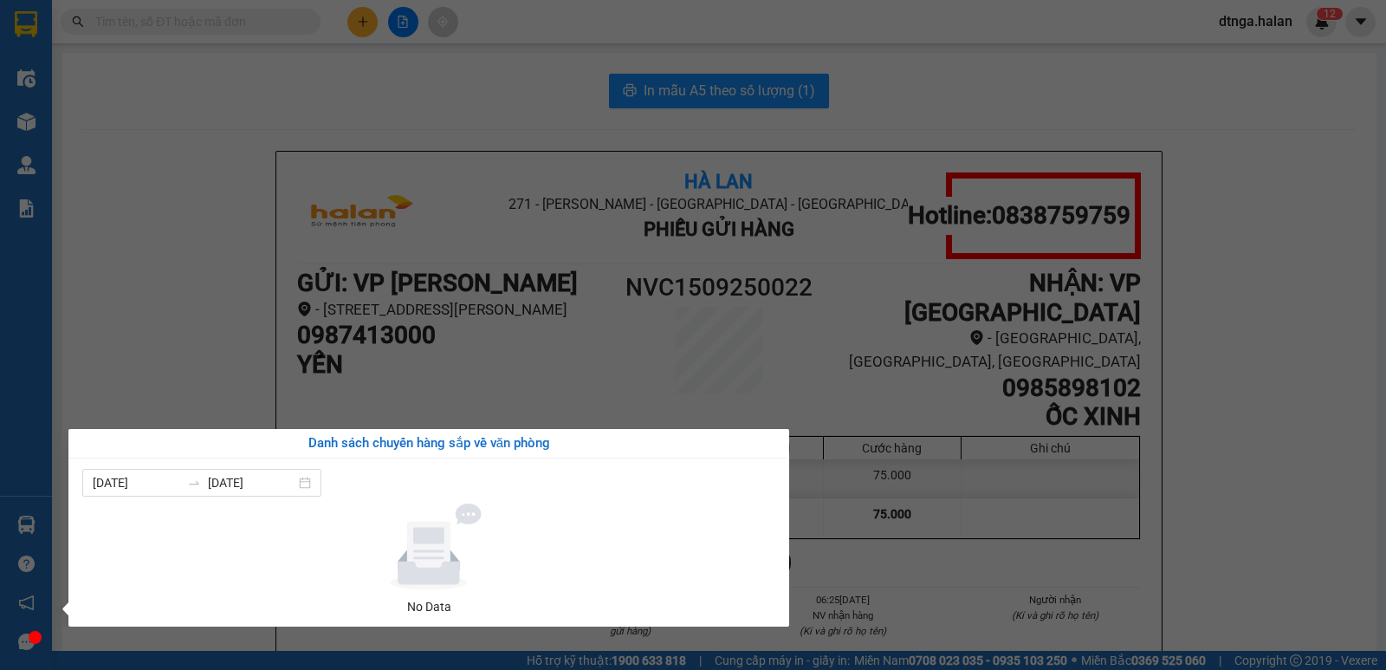
click at [100, 337] on section "Kết quả tìm kiếm ( 0 ) Bộ lọc No Data dtnga.halan 1 2 Điều hành xe Kho hàng mới…" at bounding box center [693, 335] width 1386 height 670
